Goal: Task Accomplishment & Management: Manage account settings

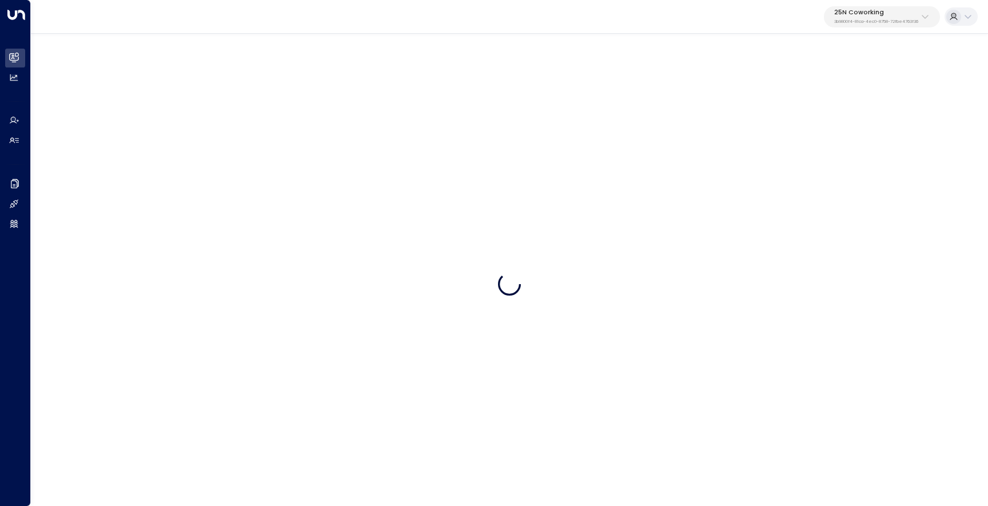
click at [853, 13] on p "25N Coworking" at bounding box center [877, 12] width 84 height 7
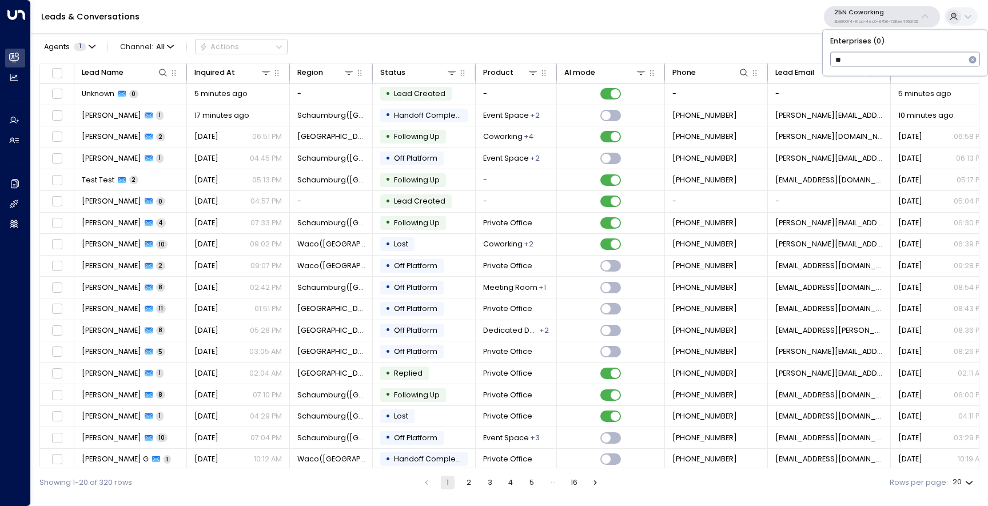
type input "*"
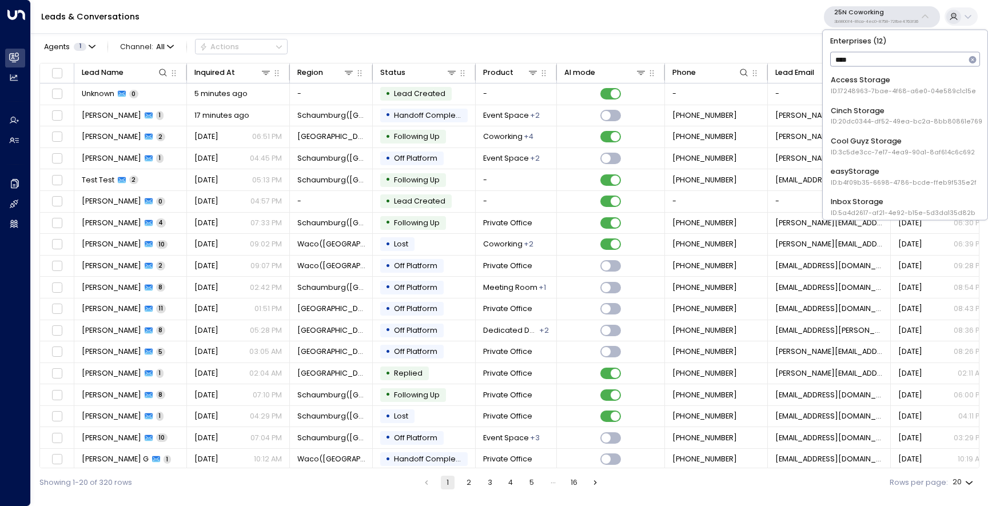
type input "*****"
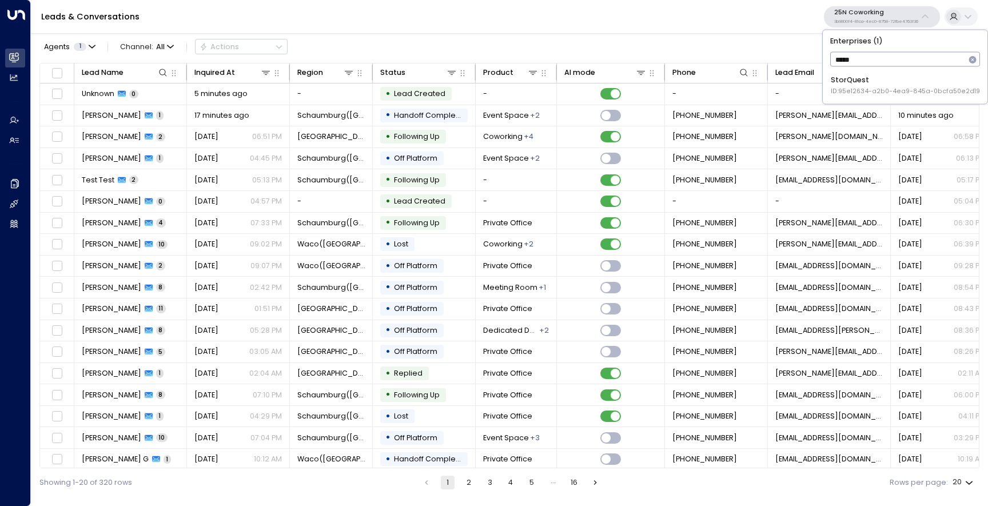
click at [869, 84] on div "StorQuest ID: 95e12634-a2b0-4ea9-845a-0bcfa50e2d19" at bounding box center [905, 85] width 149 height 21
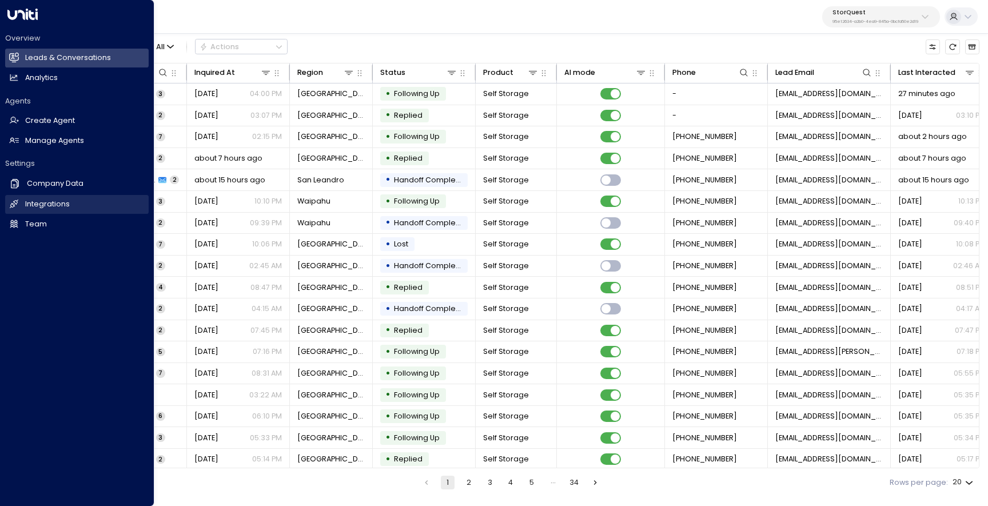
click at [26, 206] on h2 "Integrations" at bounding box center [47, 204] width 45 height 11
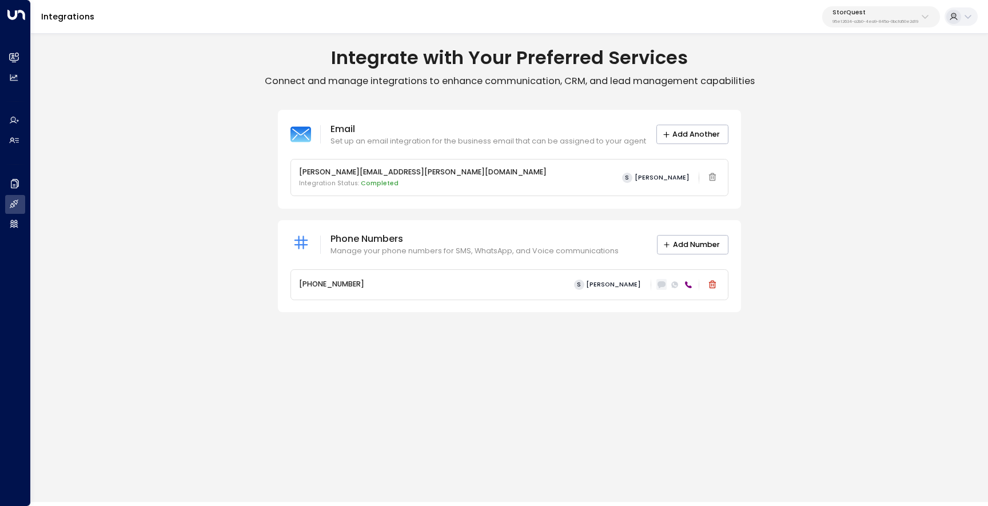
click at [665, 286] on icon at bounding box center [662, 285] width 8 height 6
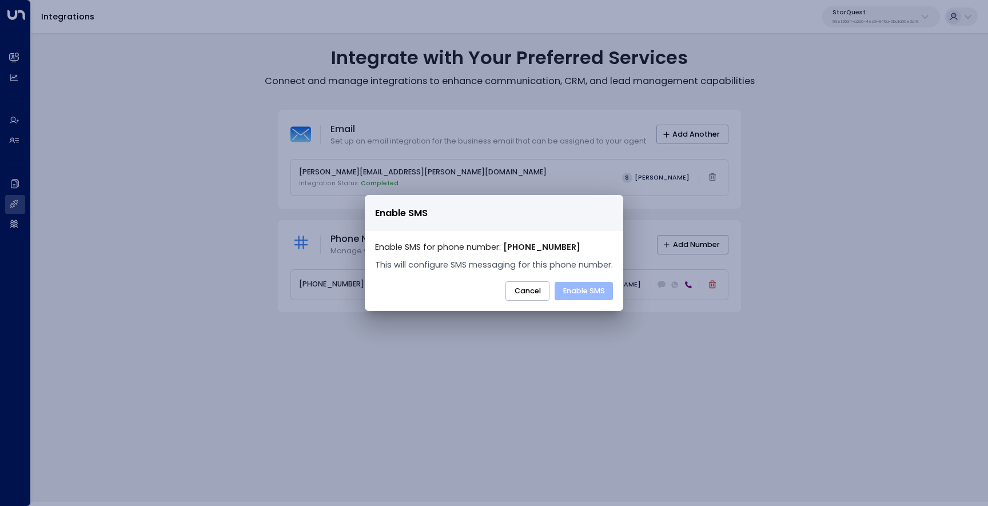
click at [577, 292] on button "Enable SMS" at bounding box center [584, 291] width 58 height 18
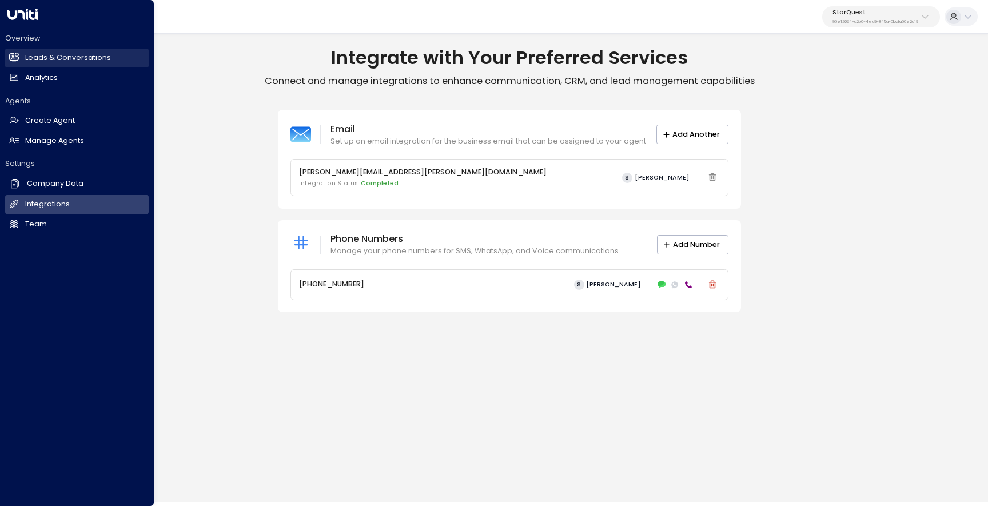
click at [37, 58] on h2 "Leads & Conversations" at bounding box center [68, 58] width 86 height 11
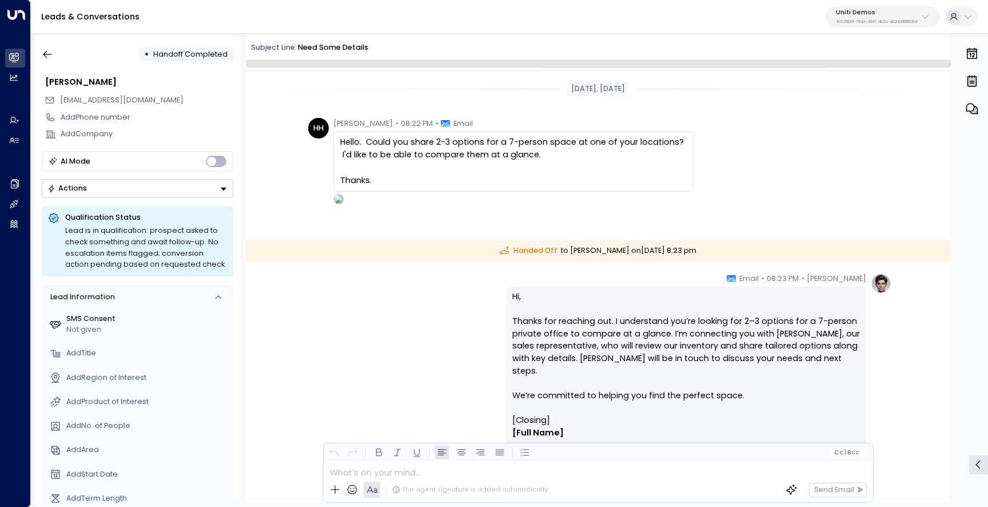
scroll to position [125, 0]
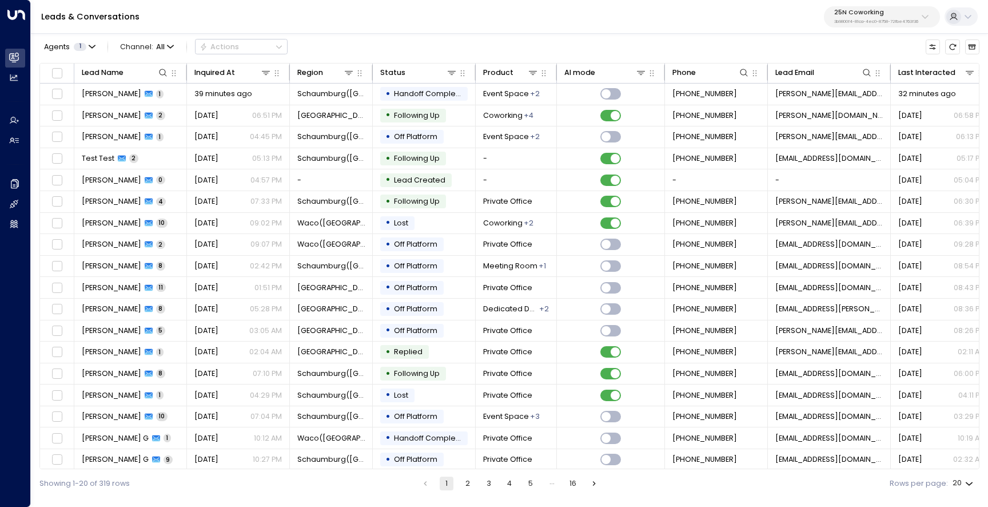
click at [882, 12] on p "25N Coworking" at bounding box center [877, 12] width 84 height 7
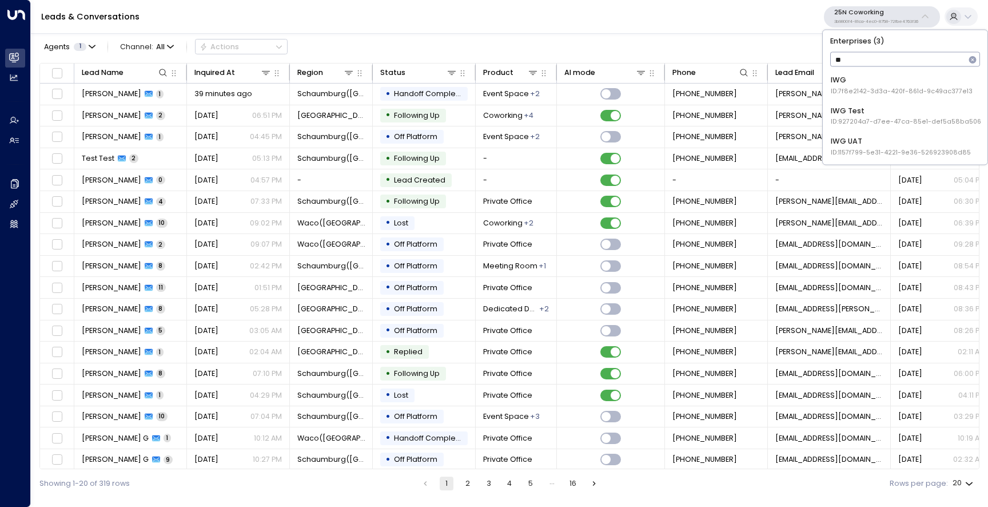
type input "***"
click at [865, 141] on div "IWG UAT ID: 1157f799-5e31-4221-9e36-526923908d85" at bounding box center [901, 146] width 140 height 21
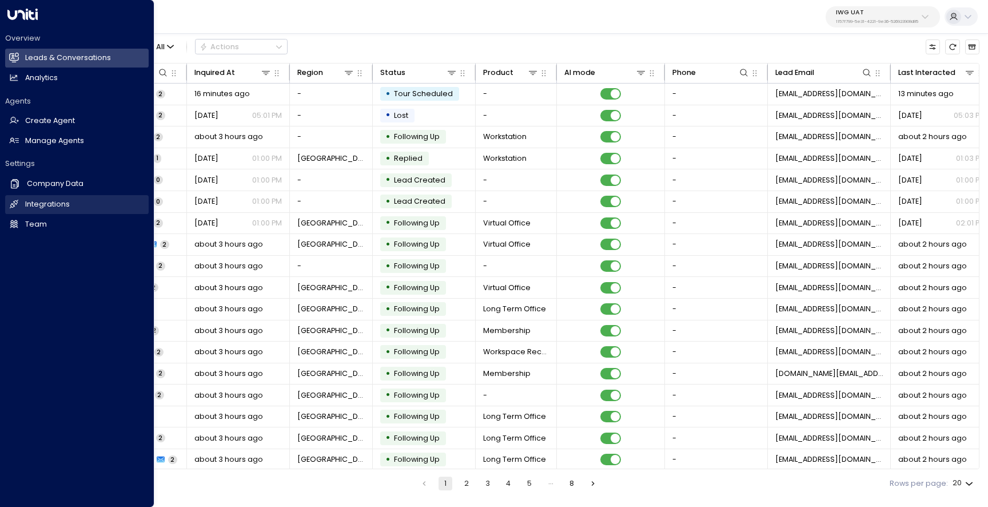
click at [51, 201] on h2 "Integrations" at bounding box center [47, 204] width 45 height 11
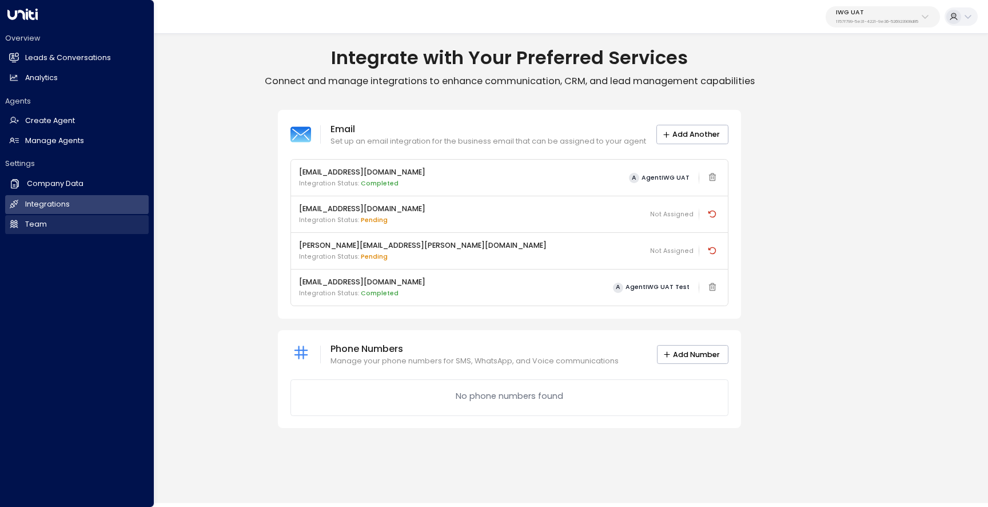
click at [15, 227] on icon at bounding box center [14, 224] width 8 height 8
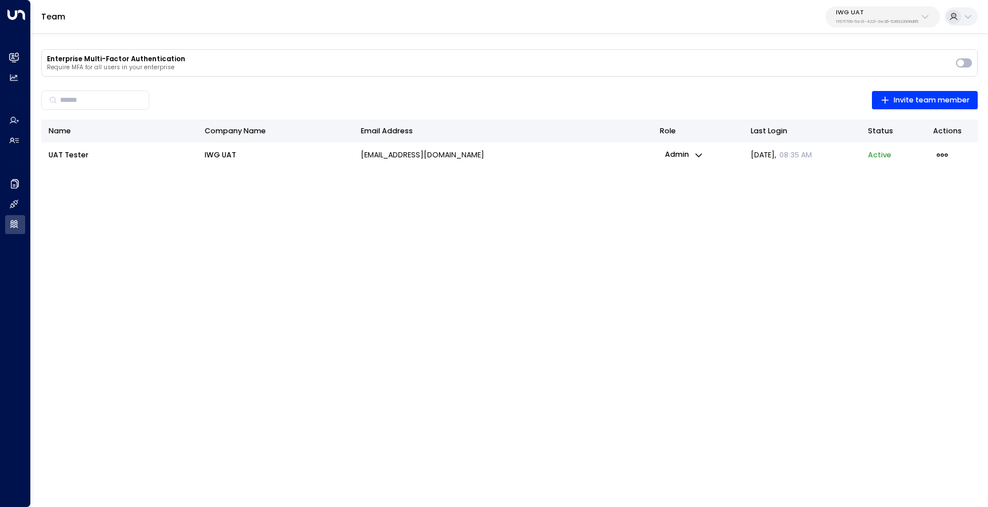
click at [665, 259] on div "Name Company Name Email Address Role Last Login Status Actions UAT Tester IWG U…" at bounding box center [509, 332] width 937 height 424
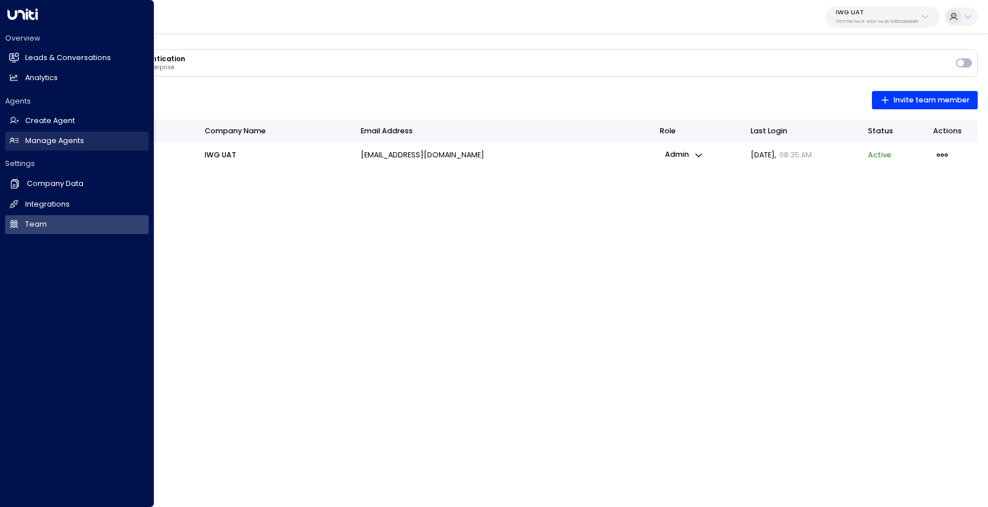
click at [52, 132] on link "Manage Agents Manage Agents" at bounding box center [77, 141] width 144 height 19
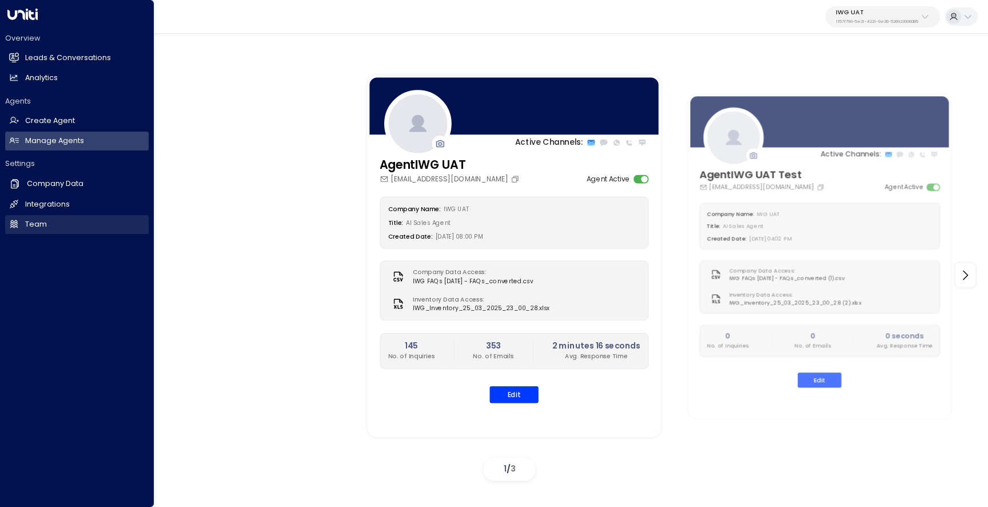
click at [57, 220] on link "Team Team" at bounding box center [77, 224] width 144 height 19
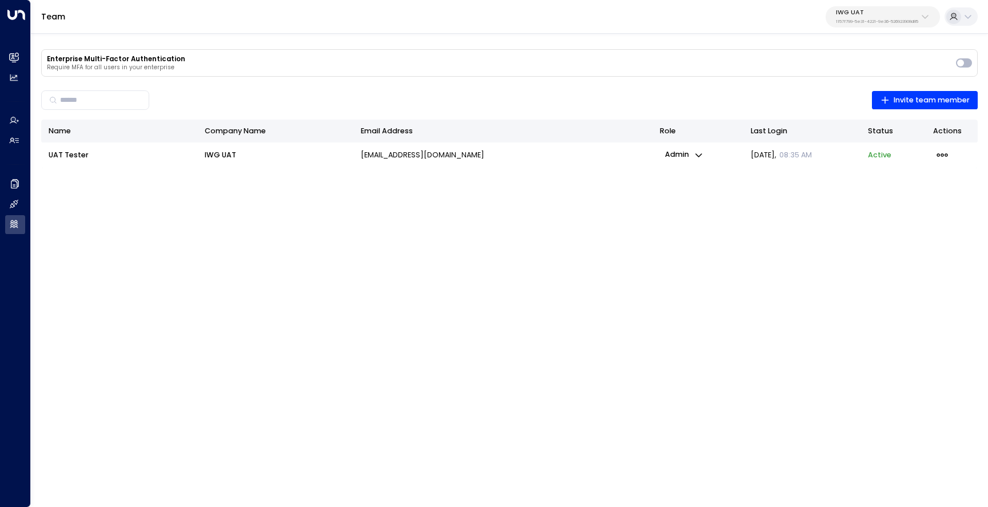
click at [871, 24] on p "1157f799-5e31-4221-9e36-526923908d85" at bounding box center [877, 21] width 82 height 5
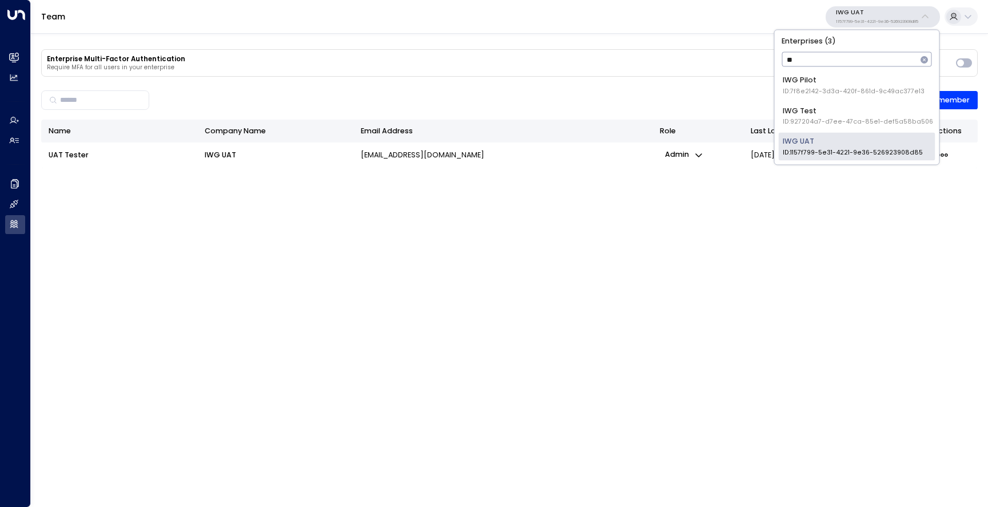
type input "***"
click at [817, 106] on div "IWG Test ID: 927204a7-d7ee-47ca-85e1-def5a58ba506" at bounding box center [858, 115] width 150 height 21
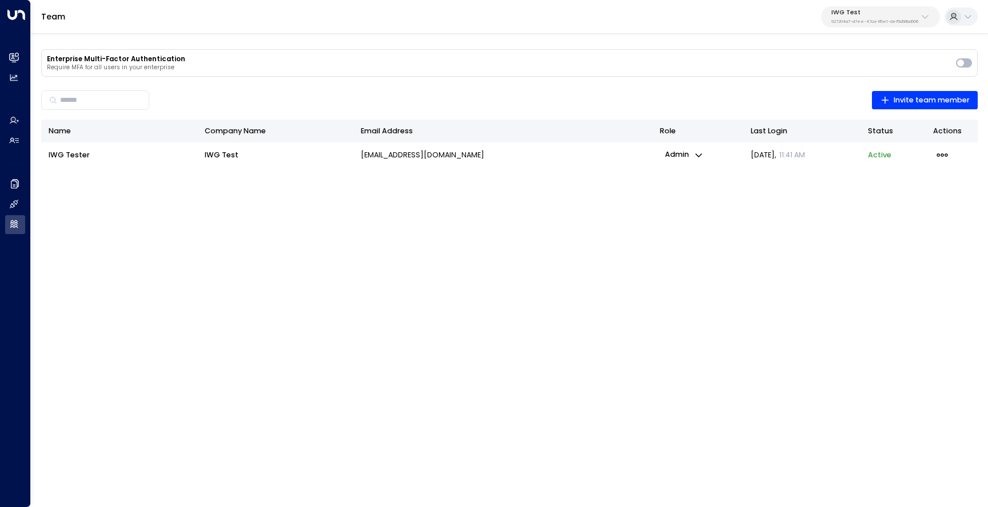
click at [100, 165] on td "IWG Tester" at bounding box center [119, 155] width 156 height 26
click at [828, 37] on div "Enterprise Multi-Factor Authentication Require MFA for all users in your enterp…" at bounding box center [510, 291] width 958 height 521
click at [844, 24] on p "927204a7-d7ee-47ca-85e1-def5a58ba506" at bounding box center [875, 21] width 87 height 5
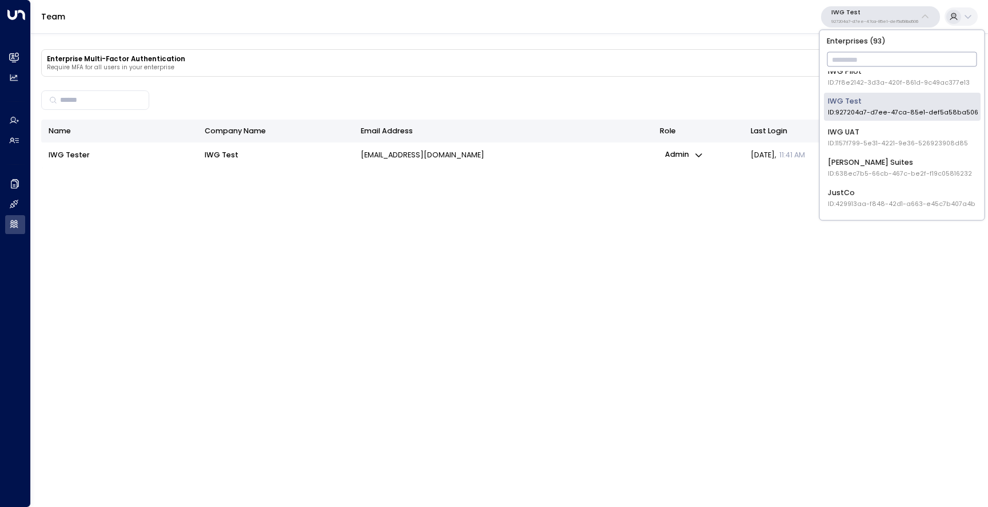
scroll to position [855, 0]
click at [862, 139] on div "IWG UAT ID: 1157f799-5e31-4221-9e36-526923908d85" at bounding box center [898, 141] width 140 height 21
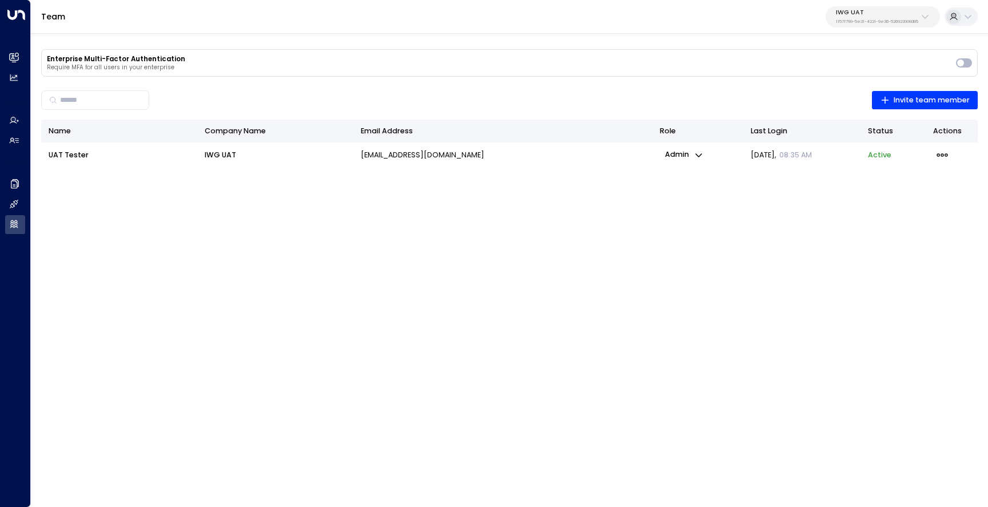
click at [108, 145] on td "UAT Tester" at bounding box center [119, 155] width 156 height 26
click at [184, 158] on td "UAT Tester" at bounding box center [119, 155] width 156 height 26
click at [859, 18] on div "IWG UAT 1157f799-5e31-4221-9e36-526923908d85" at bounding box center [877, 16] width 82 height 15
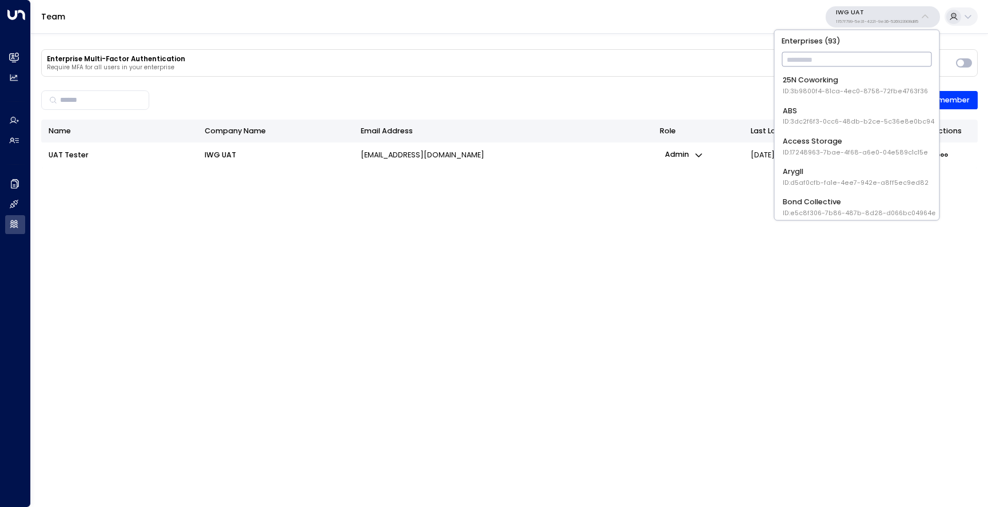
click at [268, 198] on div "Name Company Name Email Address Role Last Login Status Actions UAT Tester IWG U…" at bounding box center [509, 332] width 937 height 424
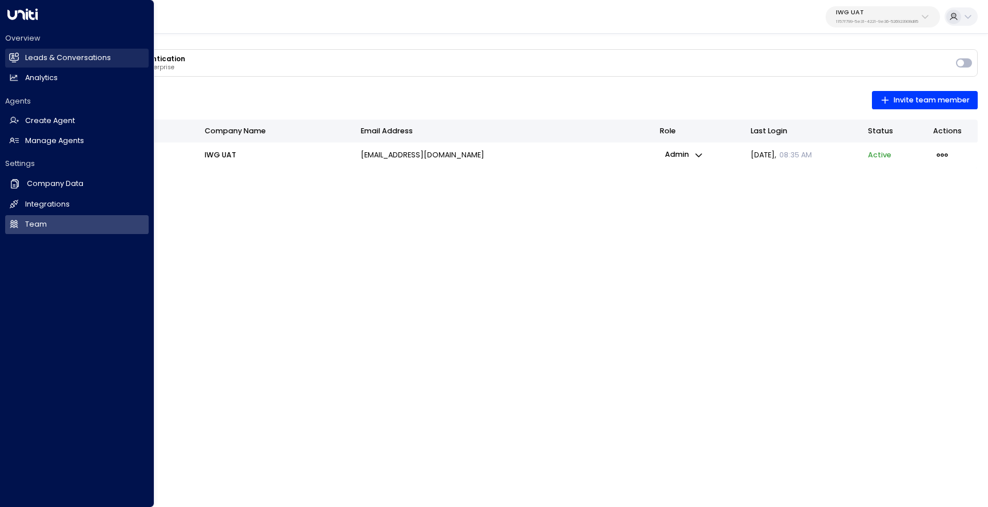
click at [58, 61] on h2 "Leads & Conversations" at bounding box center [68, 58] width 86 height 11
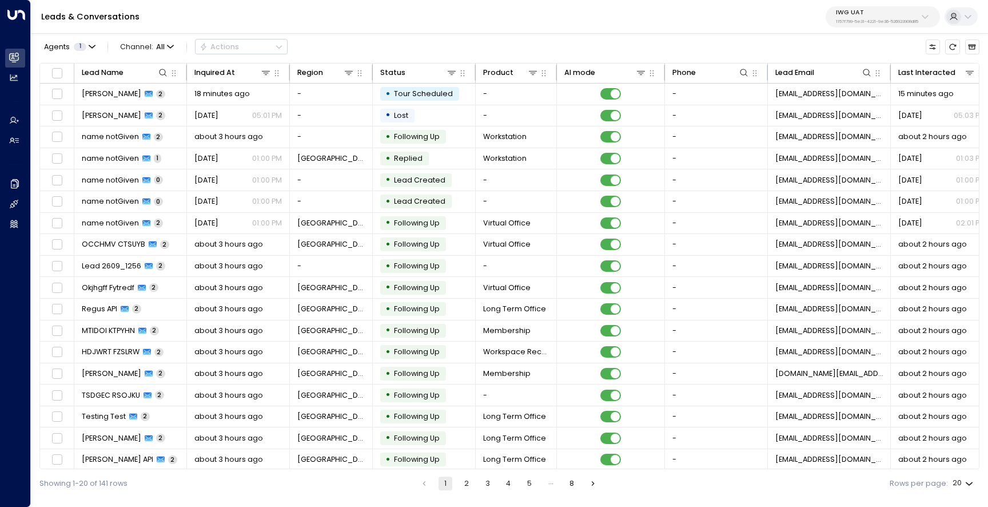
click at [450, 26] on div "Leads & Conversations IWG UAT 1157f799-5e31-4221-9e36-526923908d85" at bounding box center [510, 17] width 958 height 34
click at [871, 10] on p "IWG UAT" at bounding box center [877, 12] width 82 height 7
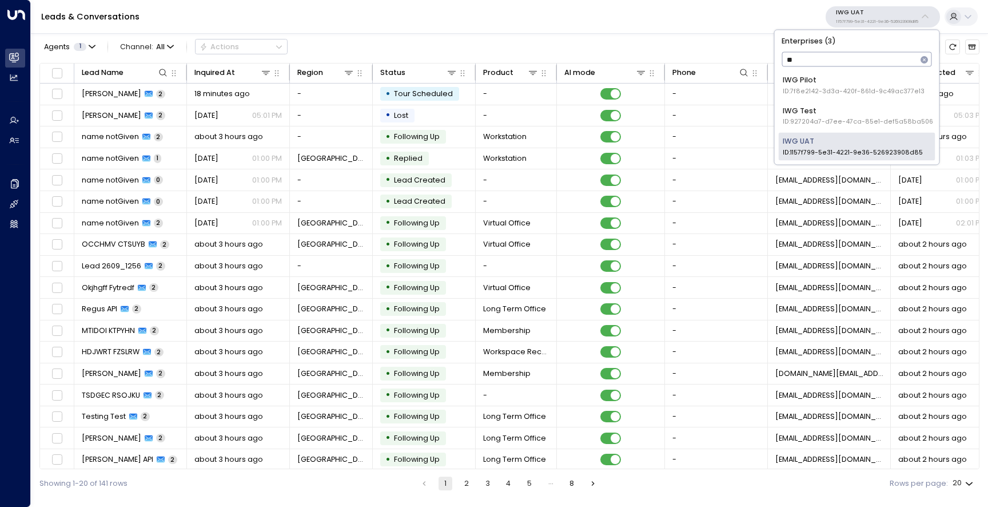
type input "***"
click at [872, 82] on div "IWG Pilot ID: 7f8e2142-3d3a-420f-861d-9c49ac377e13" at bounding box center [854, 85] width 142 height 21
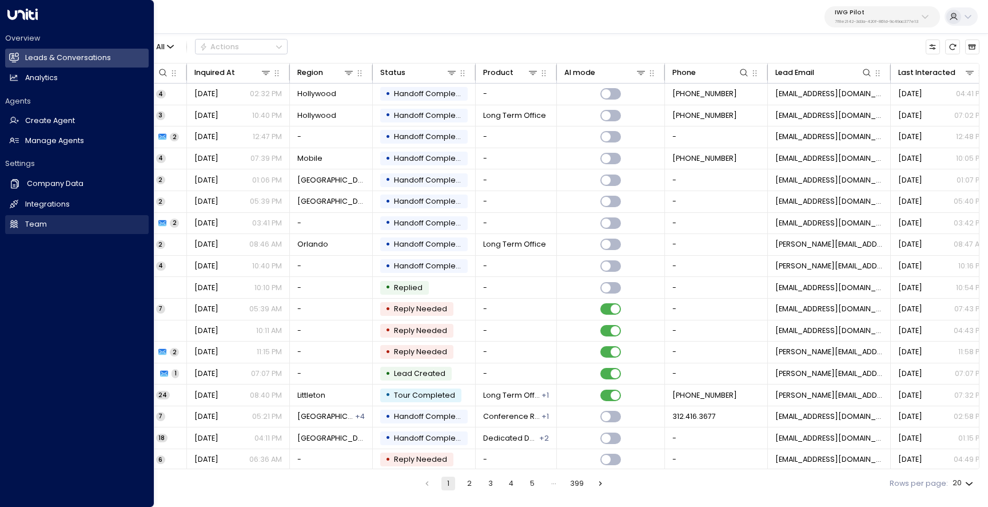
click at [38, 224] on h2 "Team" at bounding box center [36, 224] width 22 height 11
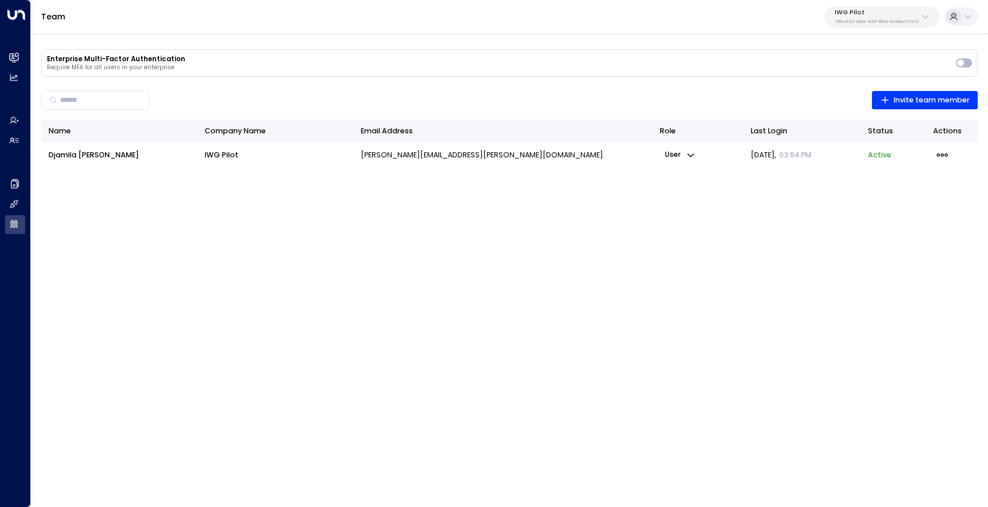
click at [808, 88] on div "​ Invite team member" at bounding box center [509, 100] width 937 height 26
click at [728, 94] on div "​ Invite team member" at bounding box center [509, 100] width 937 height 26
click at [861, 18] on div "IWG Pilot 7f8e2142-3d3a-420f-861d-9c49ac377e13" at bounding box center [877, 16] width 84 height 15
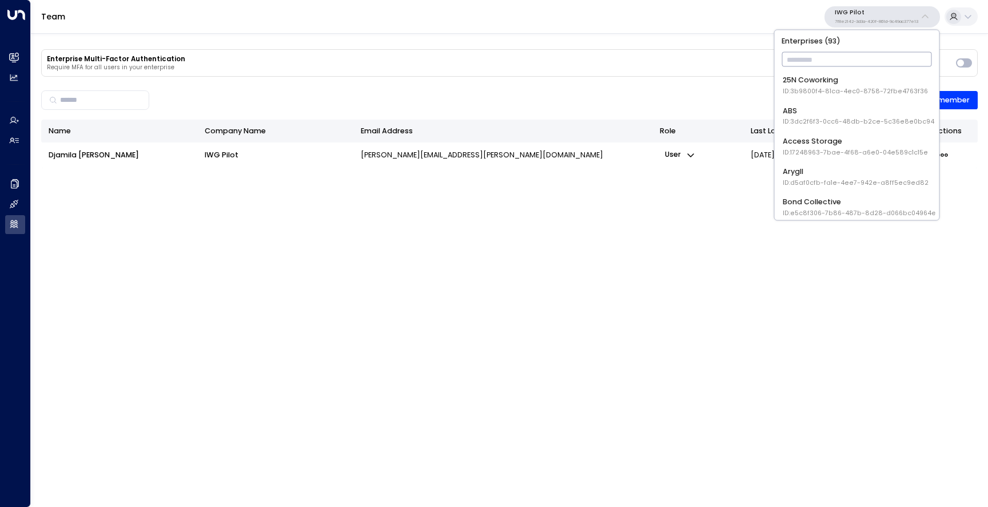
click at [758, 14] on div "Team IWG Pilot 7f8e2142-3d3a-420f-861d-9c49ac377e13" at bounding box center [510, 17] width 958 height 34
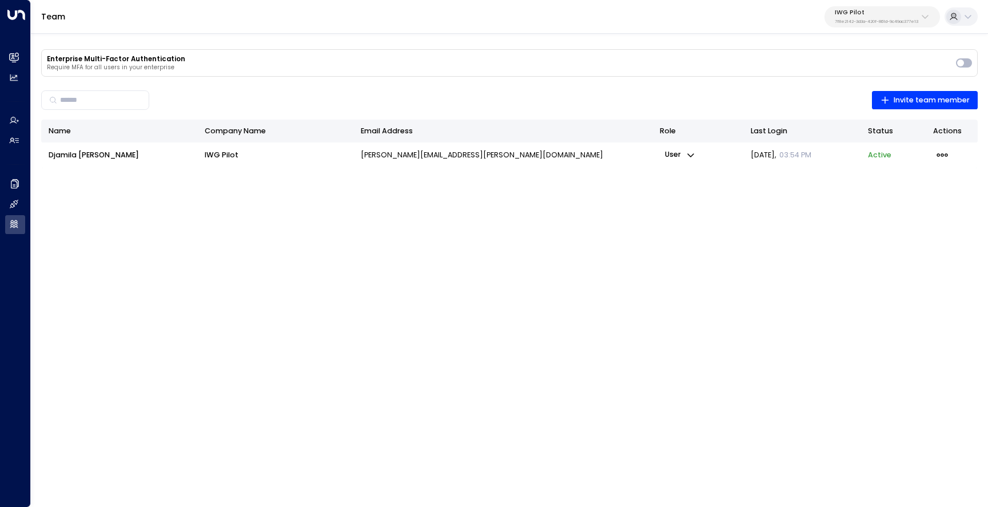
click at [863, 14] on p "IWG Pilot" at bounding box center [877, 12] width 84 height 7
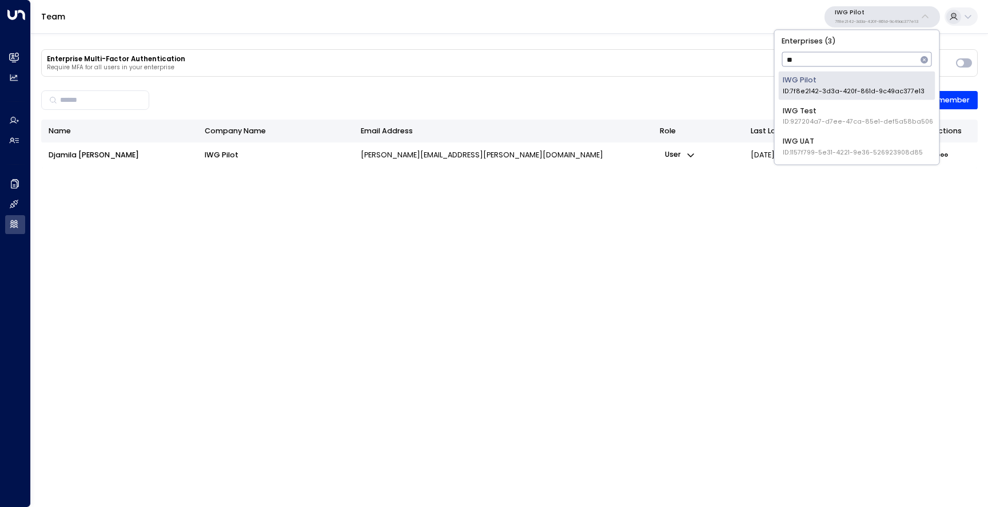
type input "***"
click at [825, 146] on div "IWG UAT ID: 1157f799-5e31-4221-9e36-526923908d85" at bounding box center [853, 146] width 140 height 21
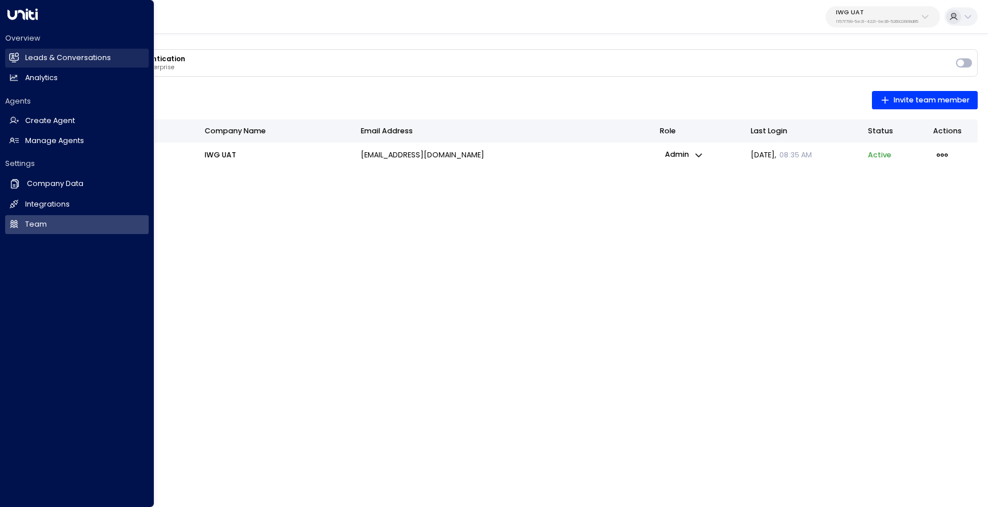
click at [60, 66] on link "Leads & Conversations Leads & Conversations" at bounding box center [77, 58] width 144 height 19
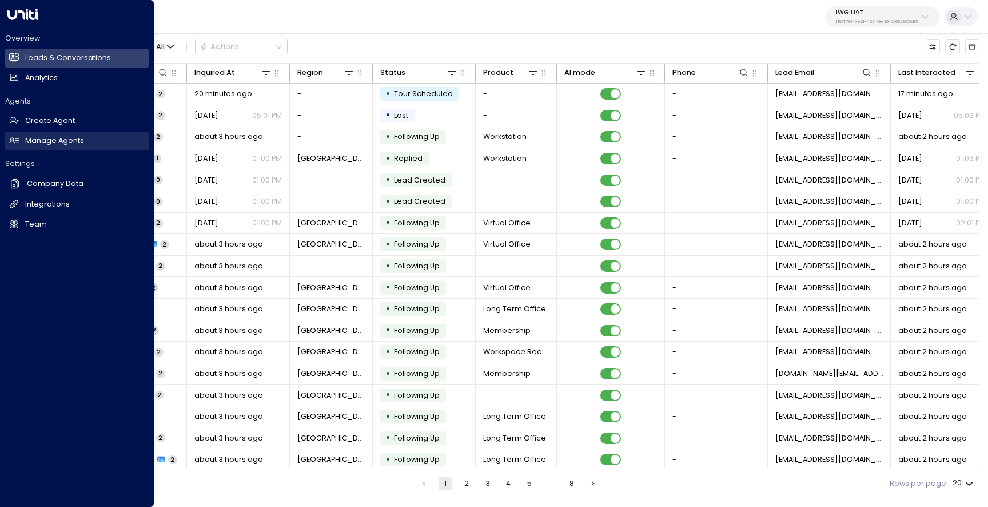
click at [29, 137] on h2 "Manage Agents" at bounding box center [54, 141] width 59 height 11
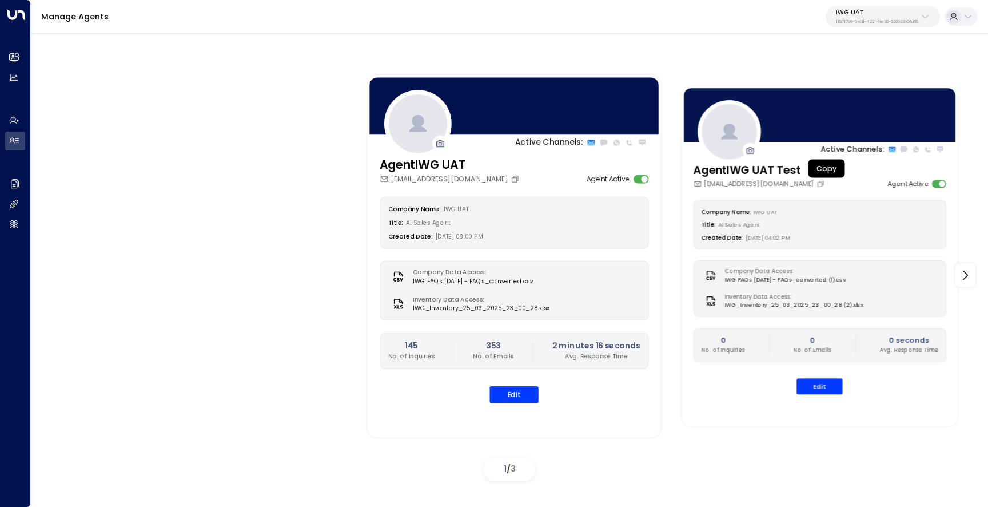
click at [825, 188] on div "svc_salesconcierguat@iwgplc.com" at bounding box center [759, 184] width 133 height 10
click at [825, 184] on icon "Copy" at bounding box center [821, 184] width 8 height 8
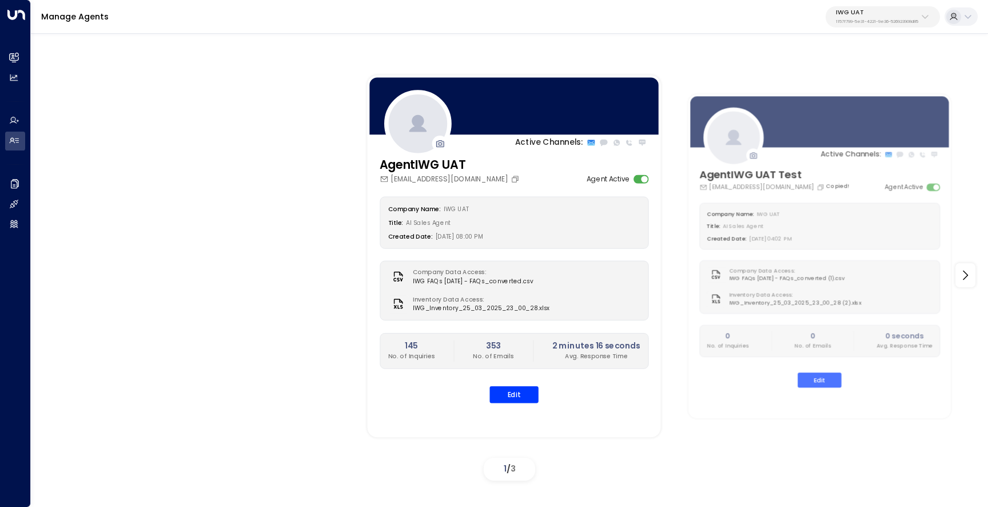
click at [104, 130] on div "Active Channels: AgentIWG UAT iwg.uat.agent@gmail.com Agent Active Company Name…" at bounding box center [510, 275] width 906 height 419
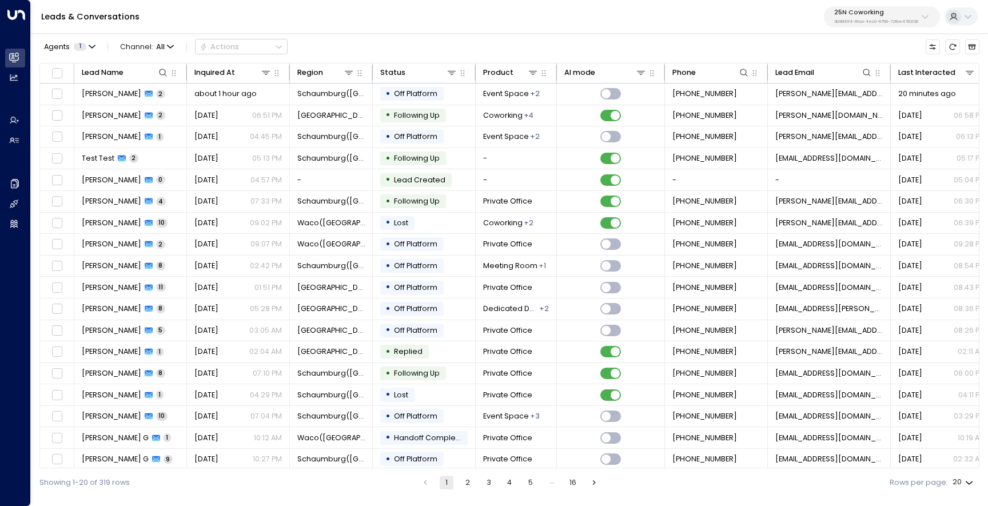
click at [875, 25] on button "25N Coworking 3b9800f4-81ca-4ec0-8758-72fbe4763f36" at bounding box center [882, 16] width 116 height 21
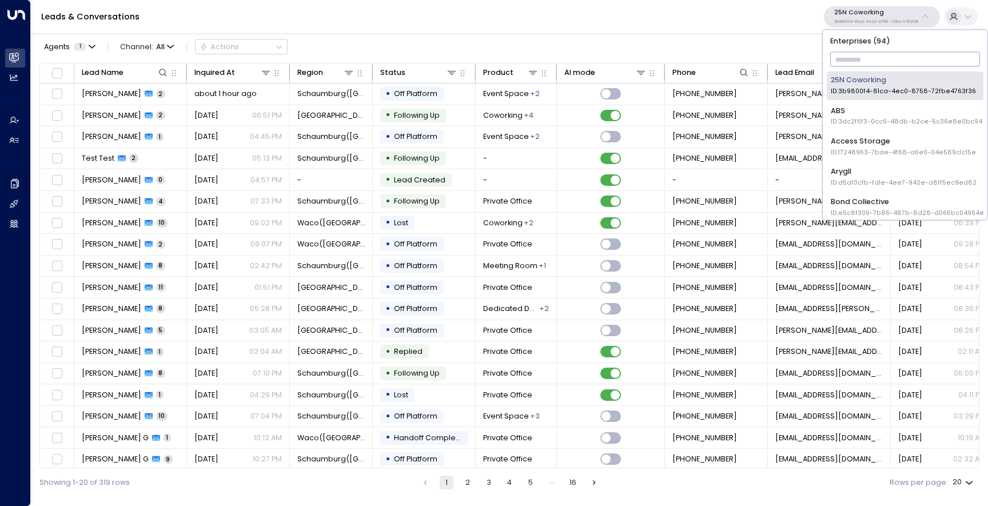
click at [871, 136] on div "Access Storage ID: 17248963-7bae-4f68-a6e0-04e589c1c15e" at bounding box center [903, 146] width 145 height 21
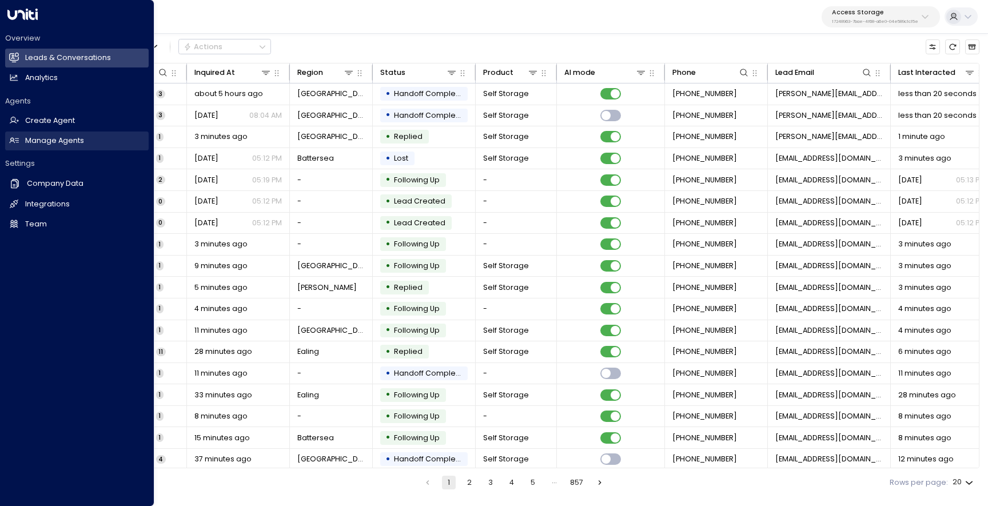
click at [54, 140] on h2 "Manage Agents" at bounding box center [54, 141] width 59 height 11
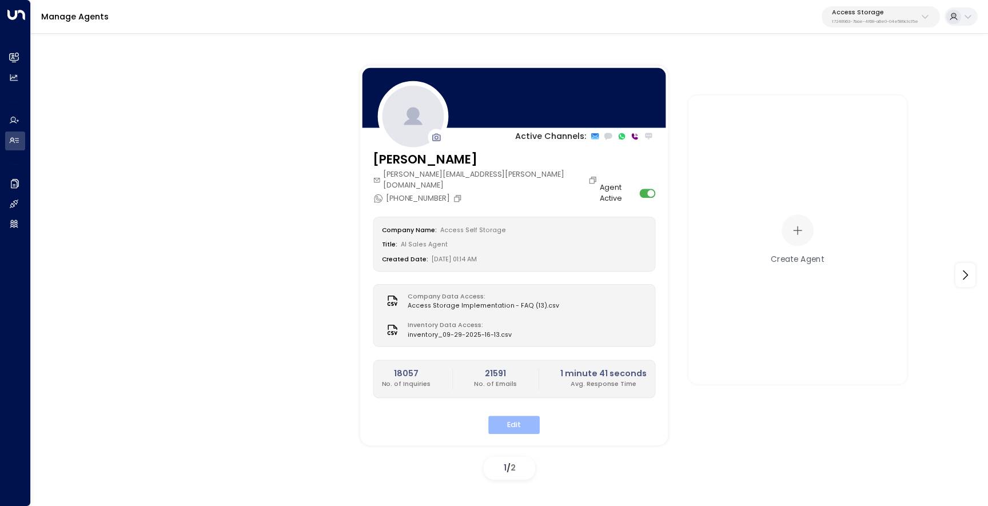
click at [503, 422] on button "Edit" at bounding box center [514, 425] width 51 height 18
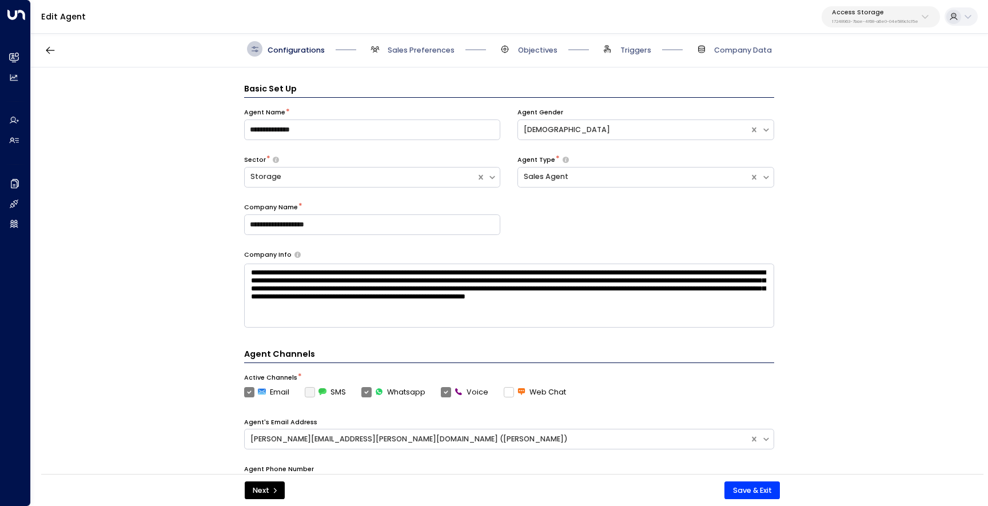
scroll to position [15, 0]
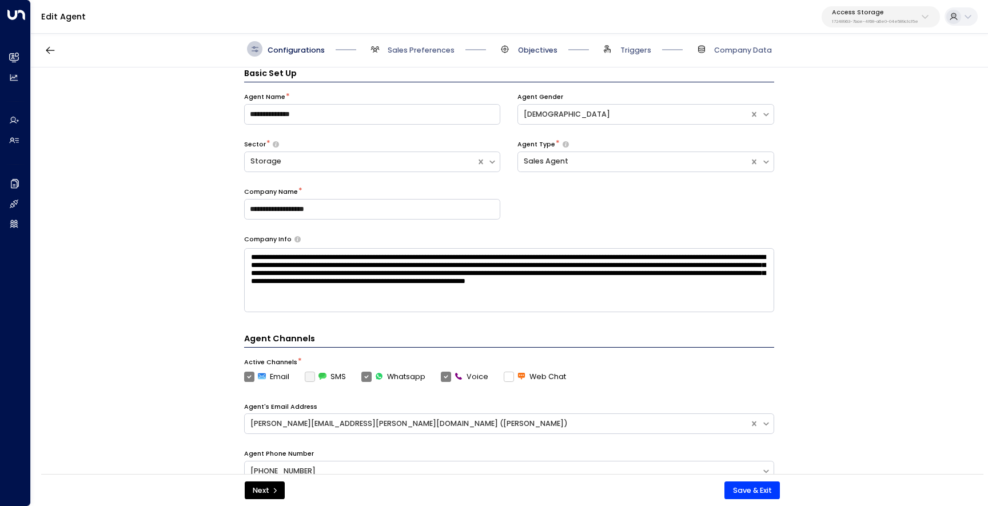
click at [535, 46] on span "Objectives" at bounding box center [537, 50] width 39 height 10
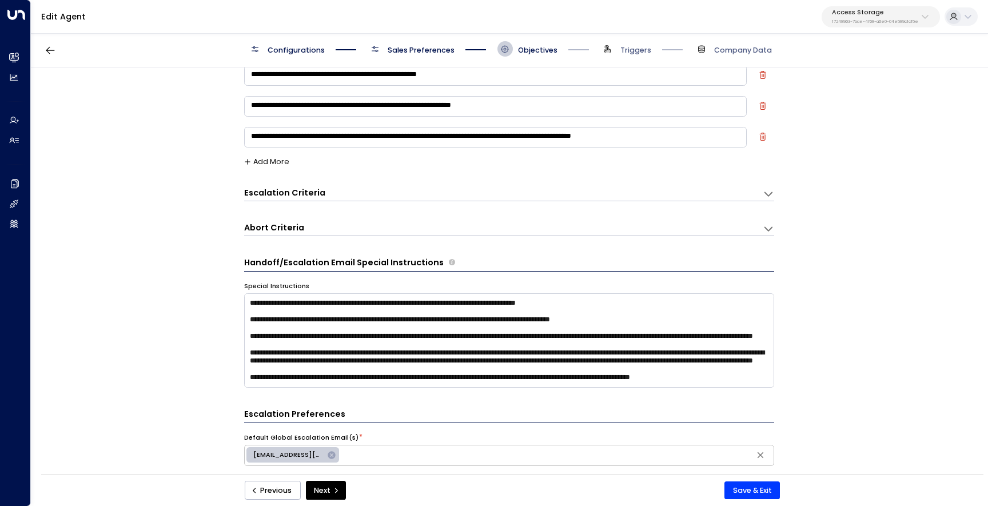
scroll to position [0, 0]
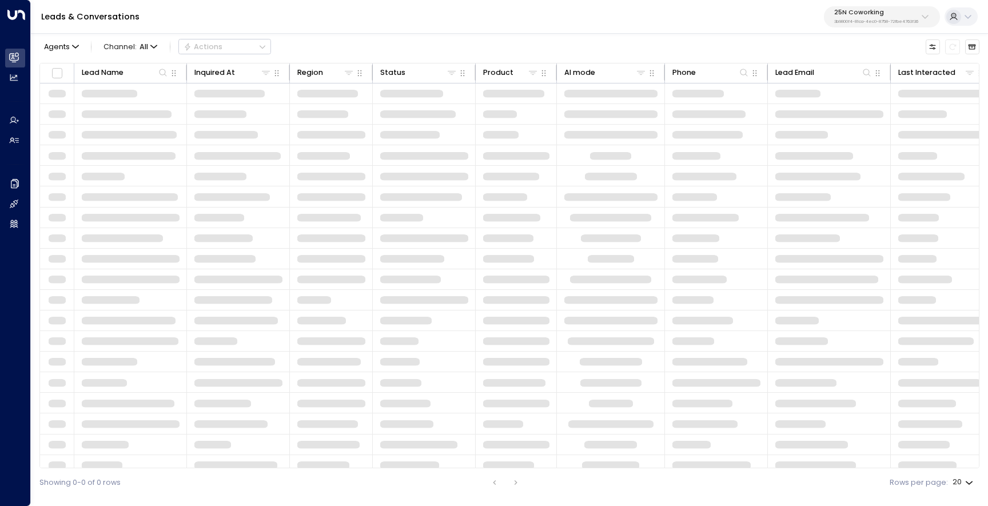
click at [876, 12] on p "25N Coworking" at bounding box center [877, 12] width 84 height 7
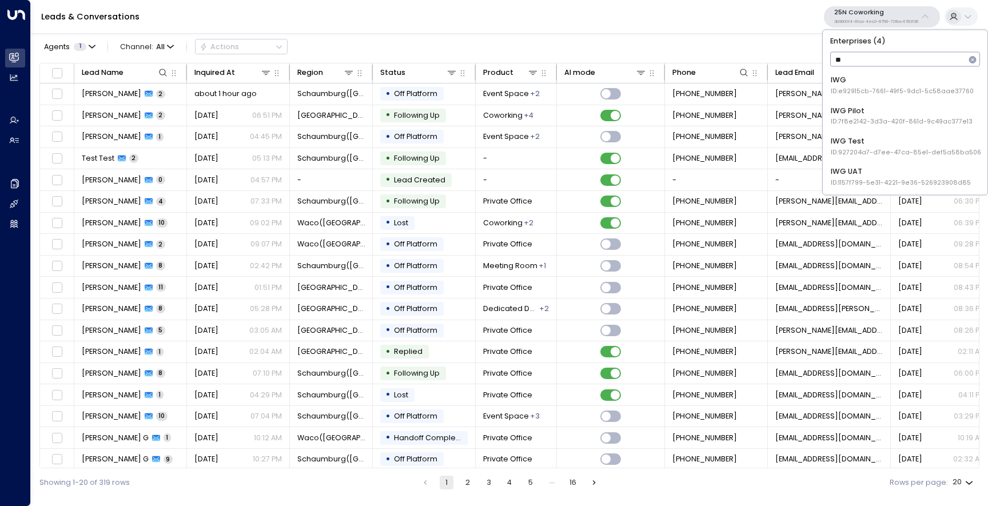
type input "***"
click at [860, 96] on li "IWG ID: e92915cb-7661-49f5-9dc1-5c58aae37760" at bounding box center [905, 86] width 157 height 28
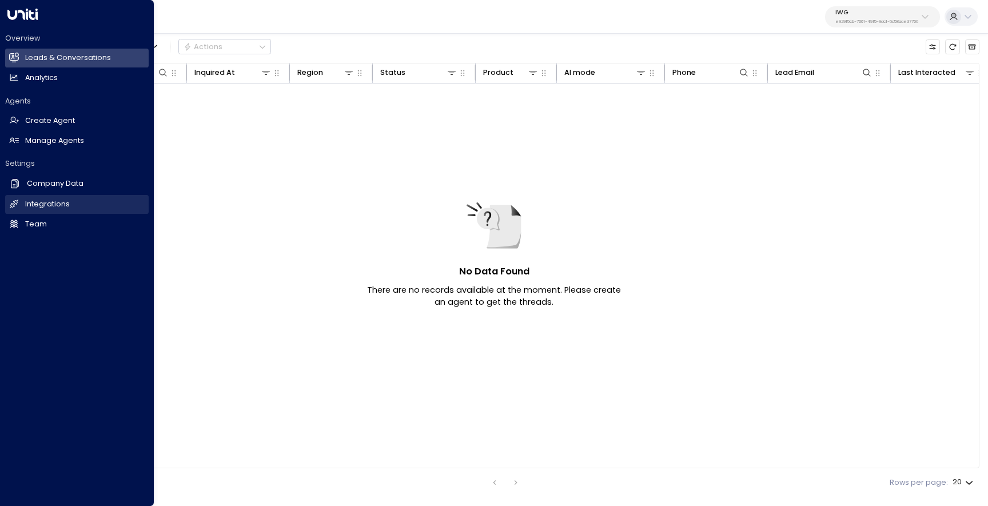
click at [27, 206] on h2 "Integrations" at bounding box center [47, 204] width 45 height 11
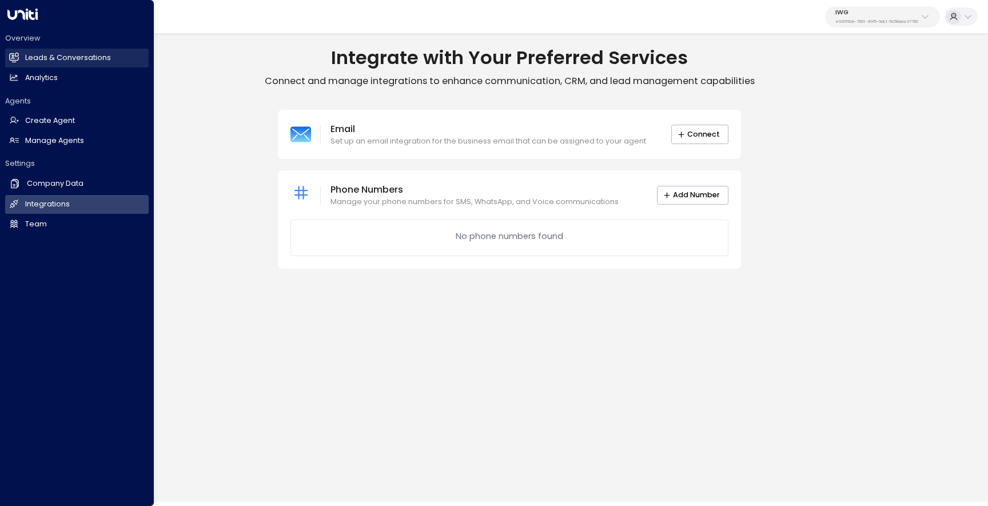
click at [29, 61] on h2 "Leads & Conversations" at bounding box center [68, 58] width 86 height 11
